Goal: Find specific page/section: Find specific page/section

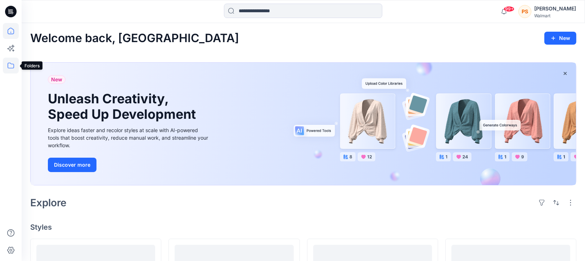
click at [5, 68] on icon at bounding box center [11, 66] width 16 height 16
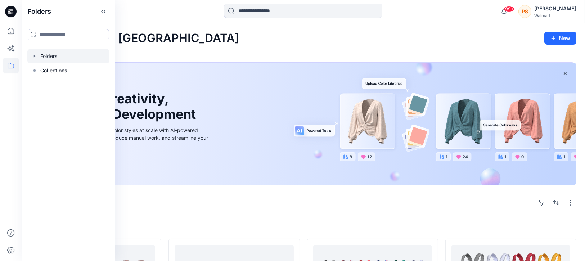
click at [60, 58] on div at bounding box center [68, 56] width 82 height 14
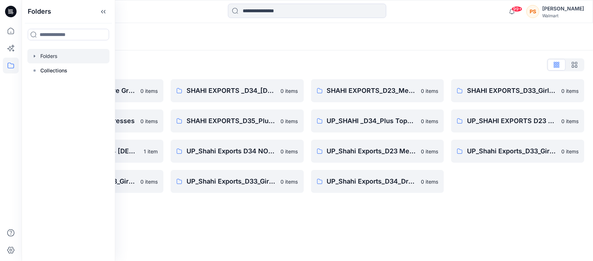
click at [279, 231] on div "Folders Folders List Shahi 3D Sample Share Group 0 items Shahi Exports_D34_Dres…" at bounding box center [307, 142] width 571 height 238
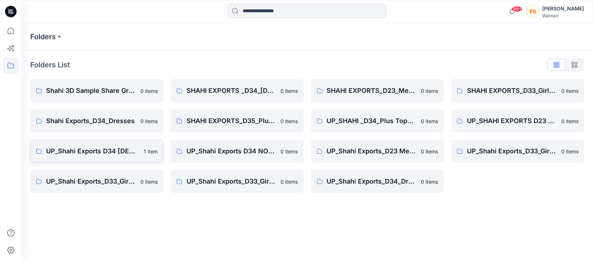
click at [93, 149] on p "UP_Shahi Exports D34 [DEMOGRAPHIC_DATA] Tops" at bounding box center [92, 151] width 93 height 10
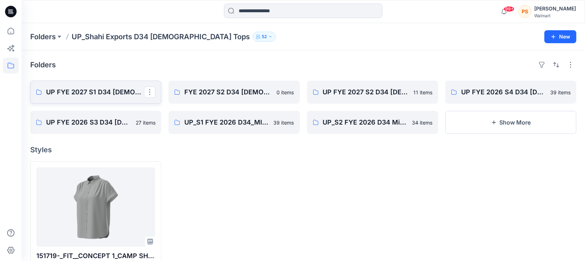
click at [82, 92] on p "UP FYE 2027 S1 D34 [DEMOGRAPHIC_DATA] Woven Tops" at bounding box center [95, 92] width 98 height 10
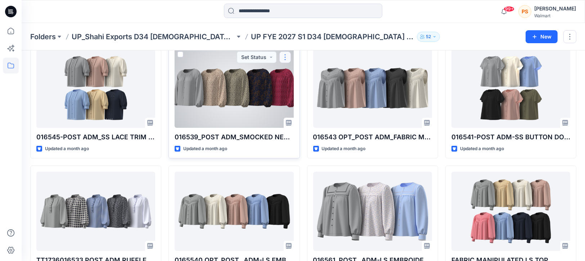
scroll to position [216, 0]
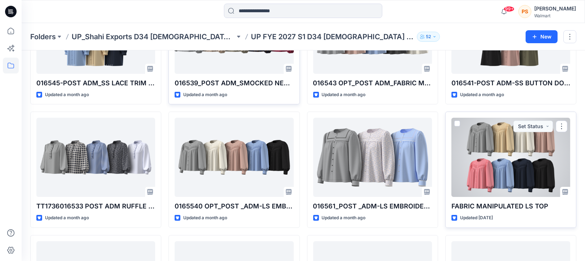
click at [499, 155] on div at bounding box center [510, 157] width 119 height 79
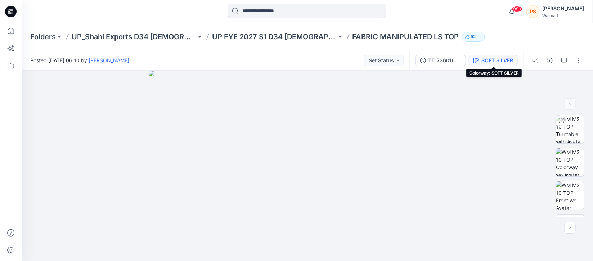
click at [478, 58] on icon "button" at bounding box center [476, 61] width 6 height 6
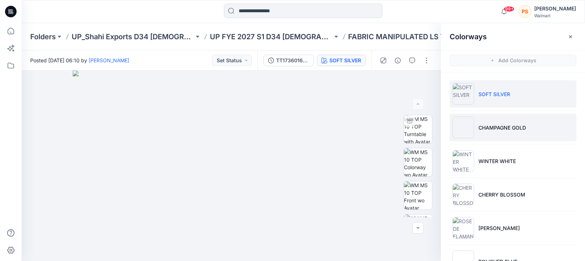
click at [504, 131] on li "CHAMPAGNE GOLD" at bounding box center [513, 127] width 127 height 27
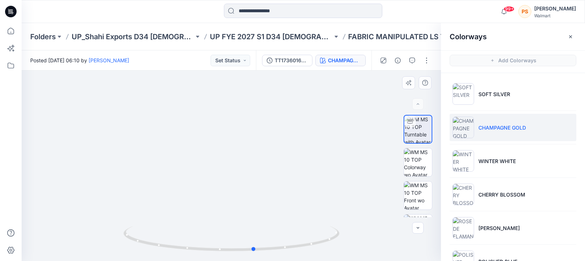
drag, startPoint x: 240, startPoint y: 247, endPoint x: 264, endPoint y: 254, distance: 24.2
click at [264, 254] on div at bounding box center [231, 166] width 419 height 190
drag, startPoint x: 269, startPoint y: 250, endPoint x: 355, endPoint y: 241, distance: 85.8
click at [355, 241] on div at bounding box center [231, 166] width 419 height 190
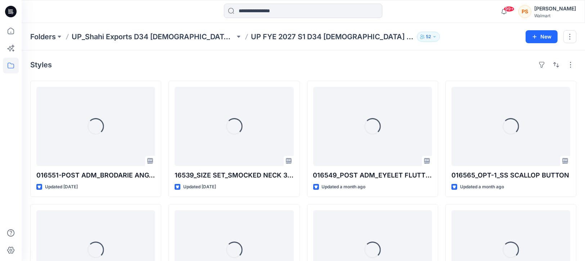
scroll to position [216, 0]
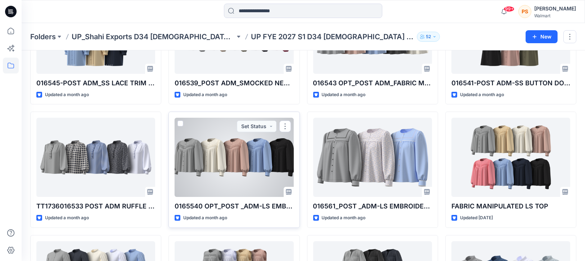
click at [217, 155] on div at bounding box center [234, 157] width 119 height 79
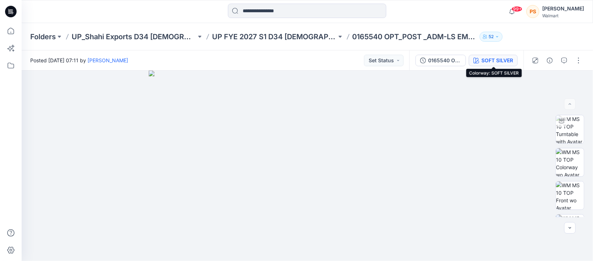
click at [492, 61] on div "SOFT SILVER" at bounding box center [497, 61] width 32 height 8
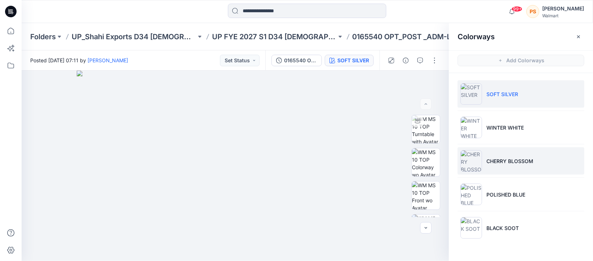
click at [513, 170] on li "CHERRY BLOSSOM" at bounding box center [521, 160] width 127 height 27
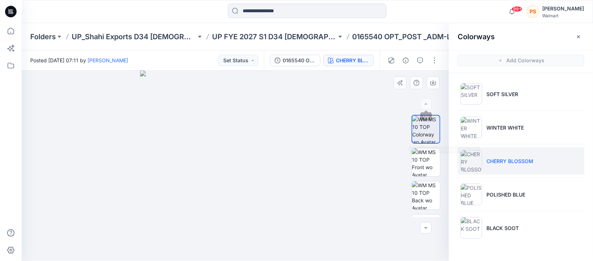
click at [428, 103] on div at bounding box center [426, 104] width 12 height 12
click at [505, 169] on li "CHERRY BLOSSOM" at bounding box center [521, 160] width 127 height 27
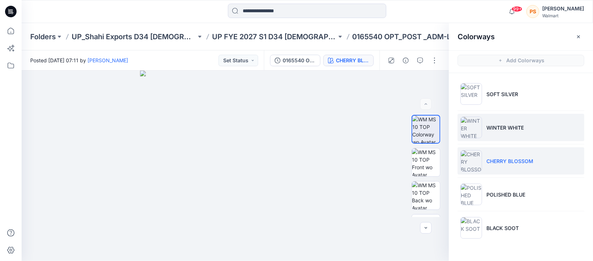
click at [503, 138] on li "WINTER WHITE" at bounding box center [521, 127] width 127 height 27
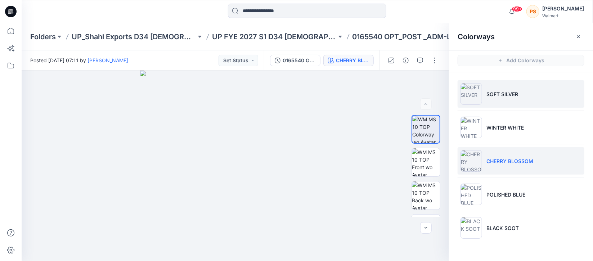
click at [491, 80] on li "SOFT SILVER" at bounding box center [521, 93] width 127 height 27
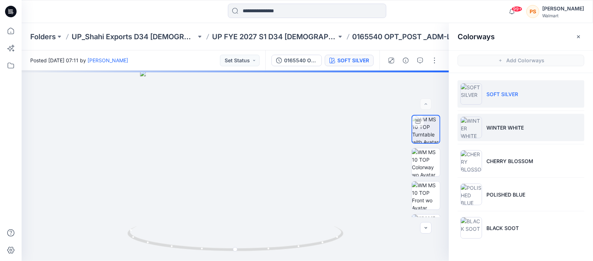
click at [507, 120] on li "WINTER WHITE" at bounding box center [521, 127] width 127 height 27
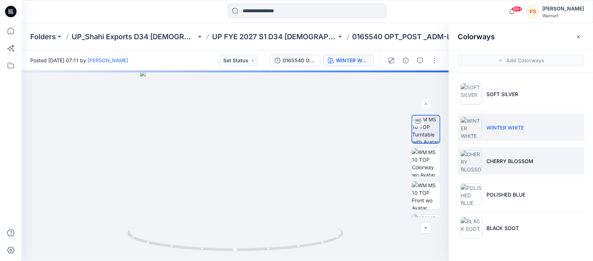
click at [507, 167] on li "CHERRY BLOSSOM" at bounding box center [521, 160] width 127 height 27
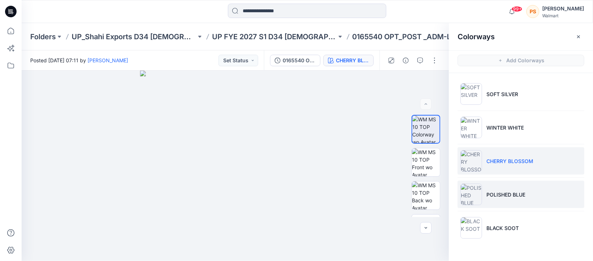
click at [501, 194] on p "POLISHED BLUE" at bounding box center [505, 195] width 39 height 8
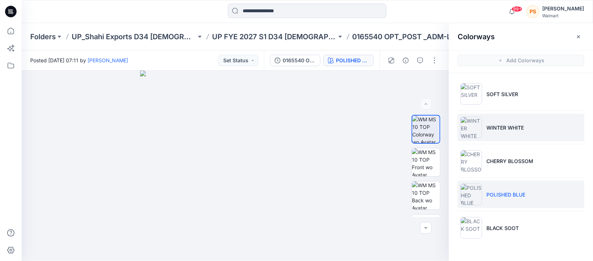
click at [510, 132] on li "WINTER WHITE" at bounding box center [521, 127] width 127 height 27
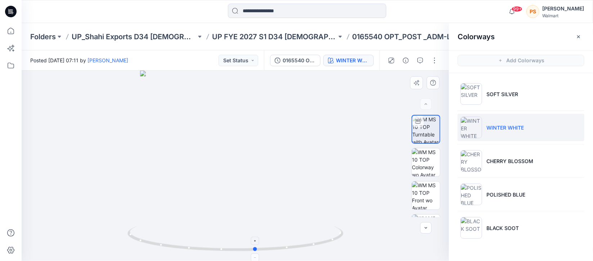
drag, startPoint x: 234, startPoint y: 254, endPoint x: 254, endPoint y: 253, distance: 20.5
click at [254, 253] on foreignobject at bounding box center [255, 257] width 8 height 8
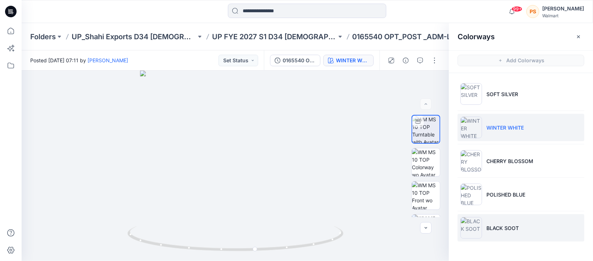
click at [512, 230] on p "BLACK SOOT" at bounding box center [502, 228] width 32 height 8
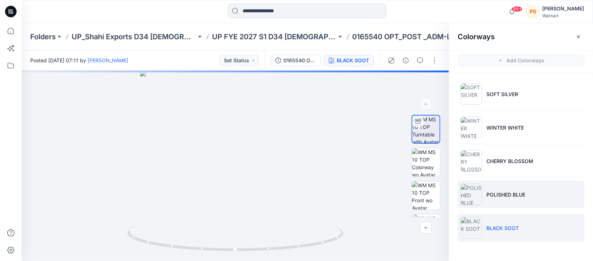
click at [503, 192] on p "POLISHED BLUE" at bounding box center [505, 195] width 39 height 8
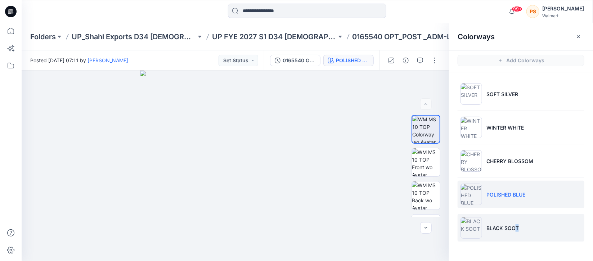
click at [517, 235] on li "BLACK SOOT" at bounding box center [521, 227] width 127 height 27
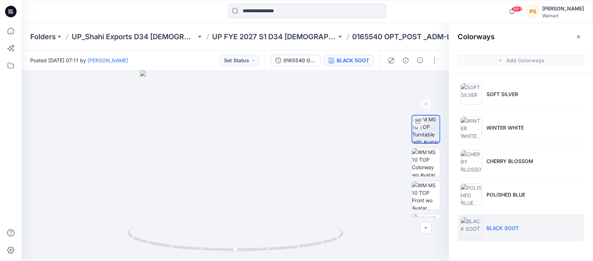
drag, startPoint x: 500, startPoint y: 128, endPoint x: 503, endPoint y: 175, distance: 46.9
click at [500, 128] on p "WINTER WHITE" at bounding box center [504, 128] width 37 height 8
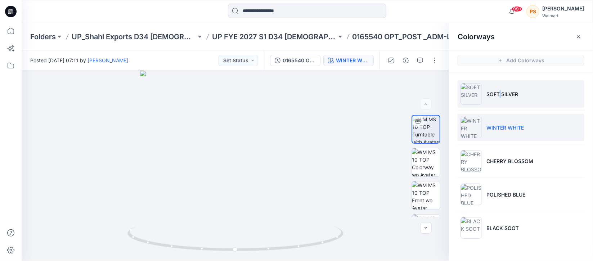
click at [500, 91] on p "SOFT SILVER" at bounding box center [502, 94] width 32 height 8
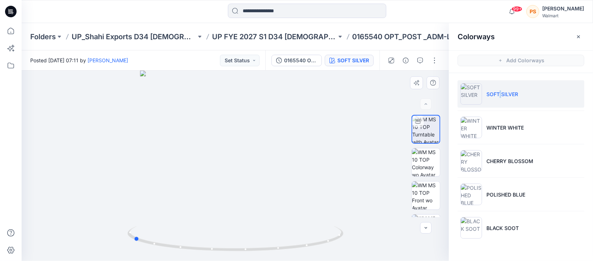
drag, startPoint x: 246, startPoint y: 252, endPoint x: 360, endPoint y: 241, distance: 114.2
click at [360, 241] on div at bounding box center [235, 166] width 427 height 190
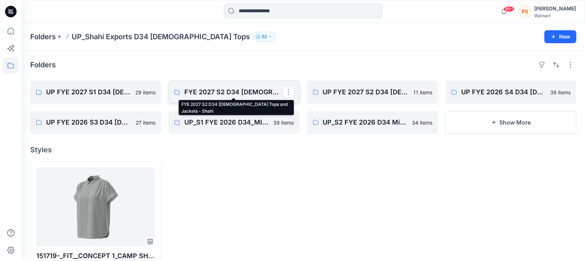
click at [226, 93] on p "FYE 2027 S2 D34 [DEMOGRAPHIC_DATA] Tops and Jackets - Shahi" at bounding box center [233, 92] width 98 height 10
